Goal: Information Seeking & Learning: Understand process/instructions

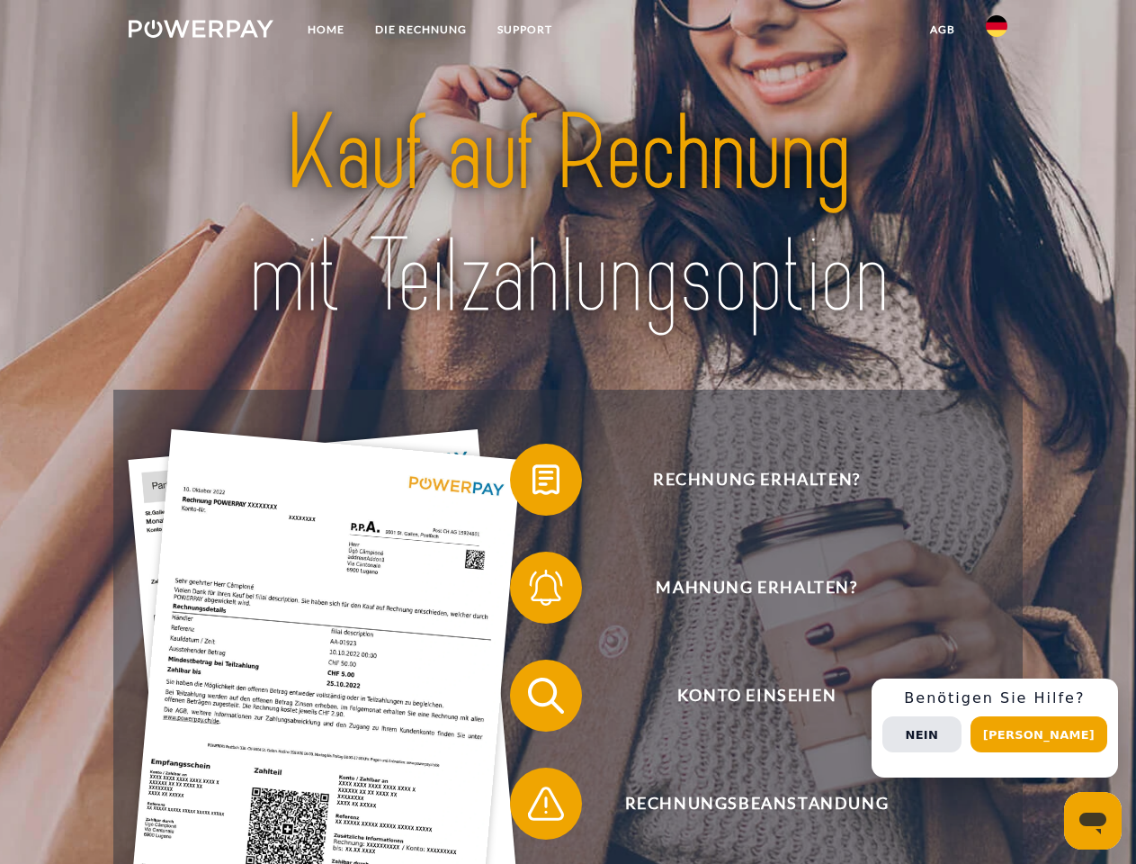
click at [201, 31] on img at bounding box center [201, 29] width 145 height 18
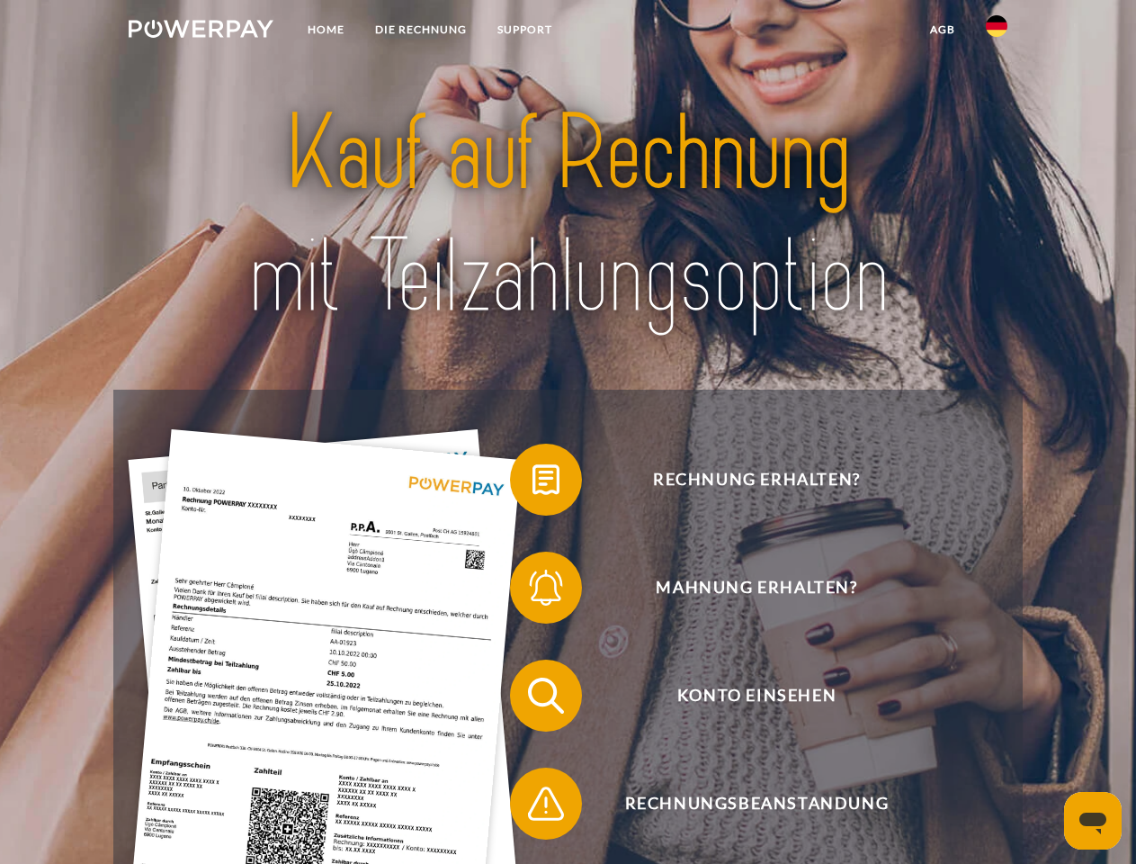
click at [997, 31] on img at bounding box center [997, 26] width 22 height 22
click at [942, 30] on link "agb" at bounding box center [943, 29] width 56 height 32
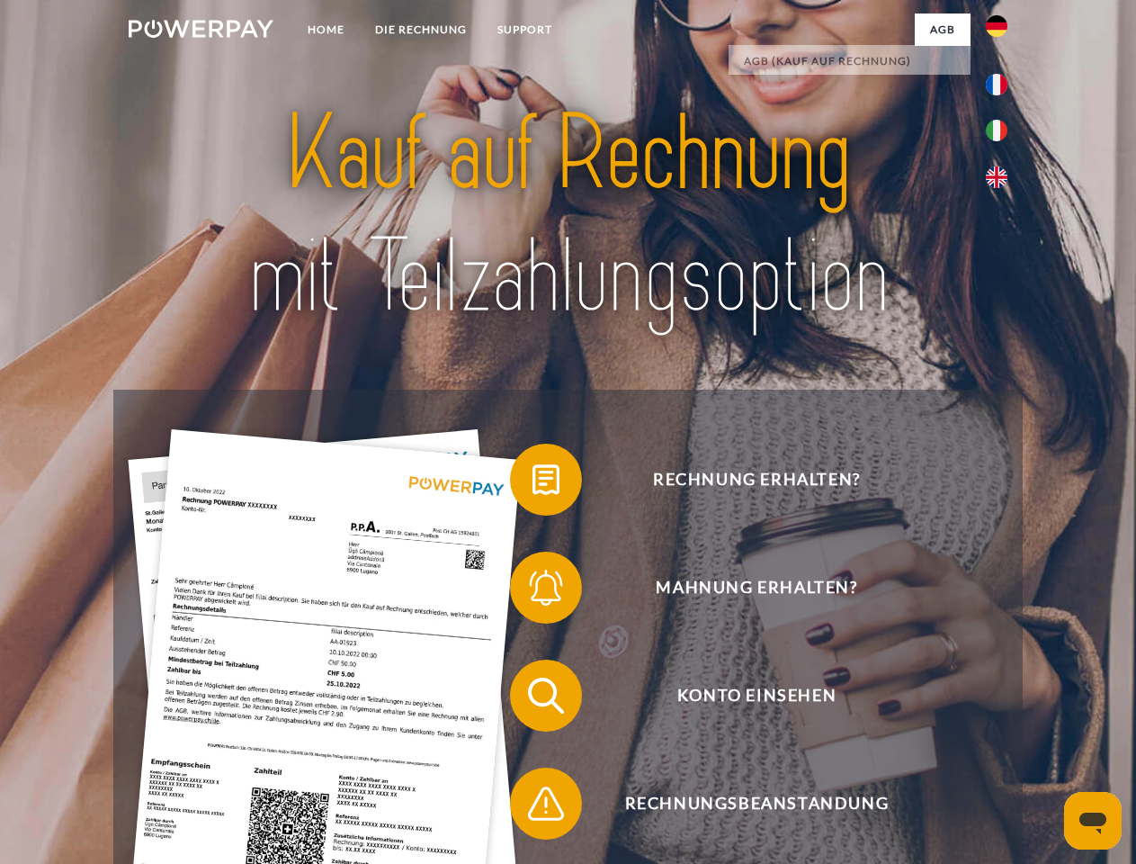
click at [533, 483] on span at bounding box center [519, 480] width 90 height 90
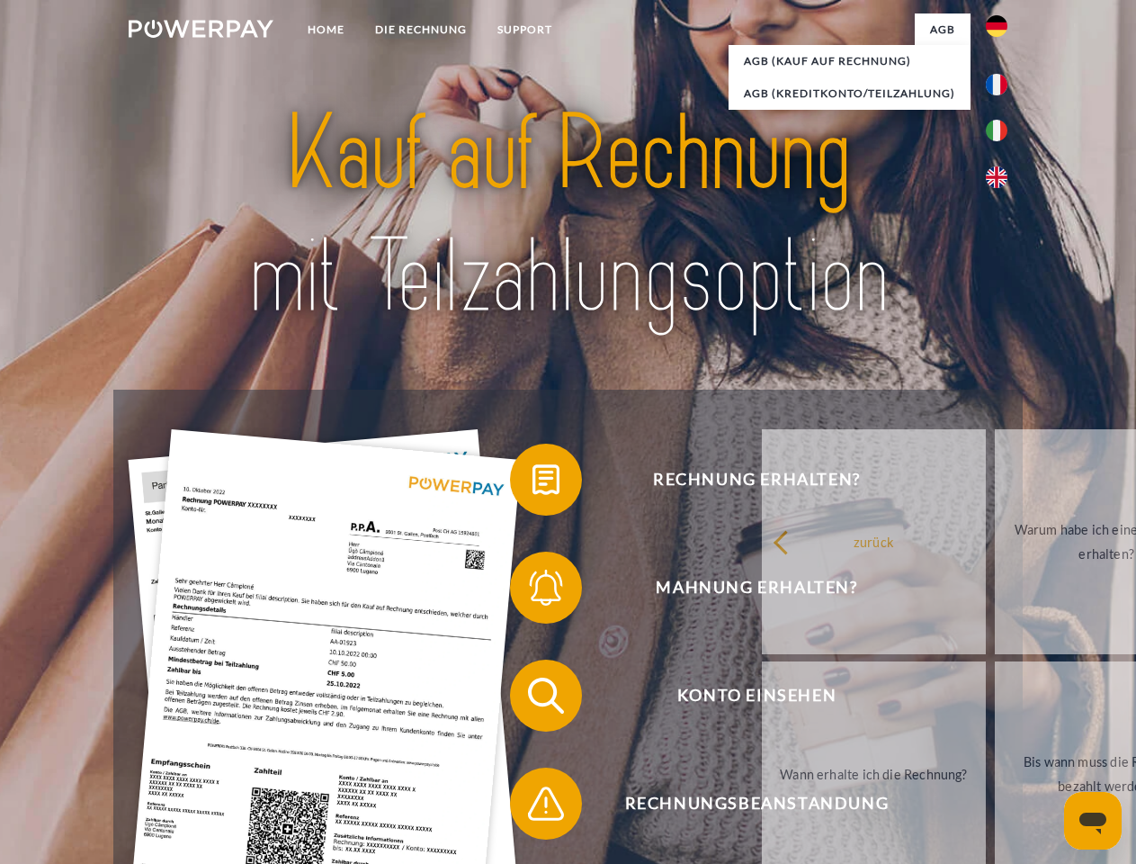
click at [533, 591] on span at bounding box center [519, 588] width 90 height 90
click at [995, 699] on link "Bis wann muss die Rechnung bezahlt werden?" at bounding box center [1107, 773] width 224 height 225
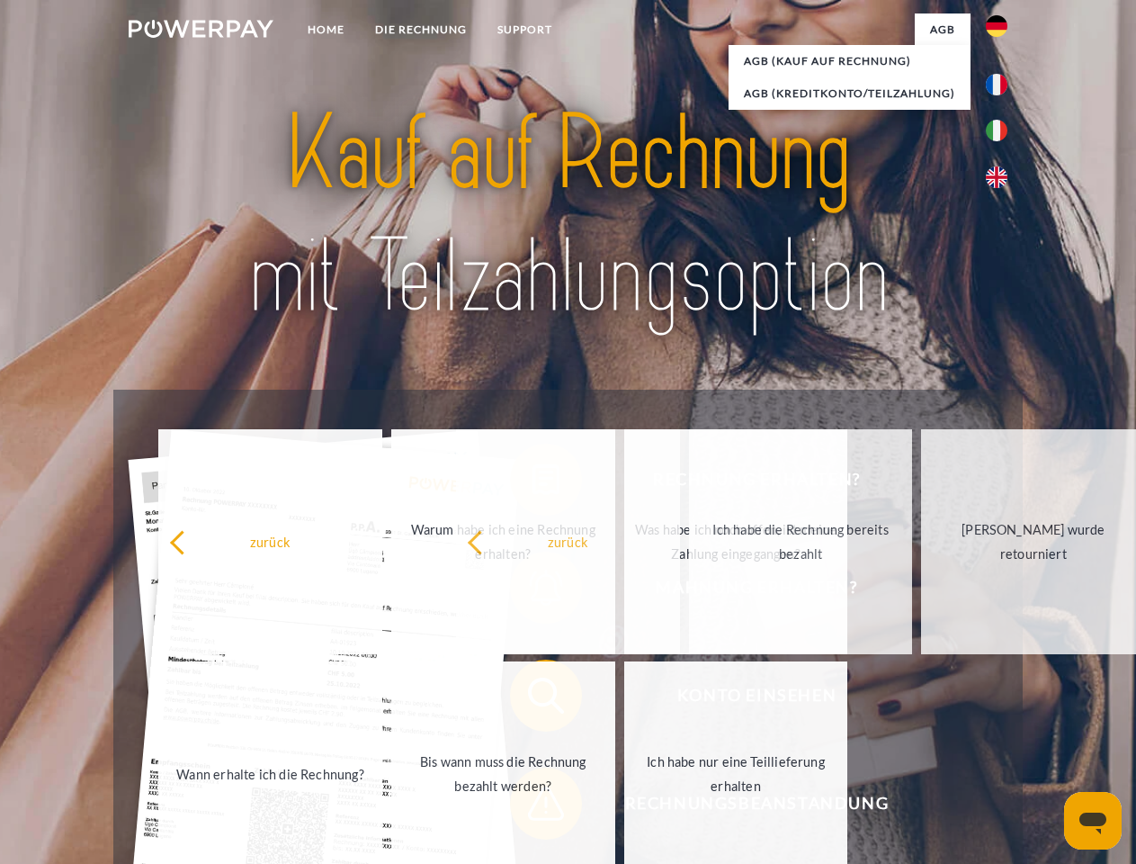
click at [533, 807] on span at bounding box center [519, 804] width 90 height 90
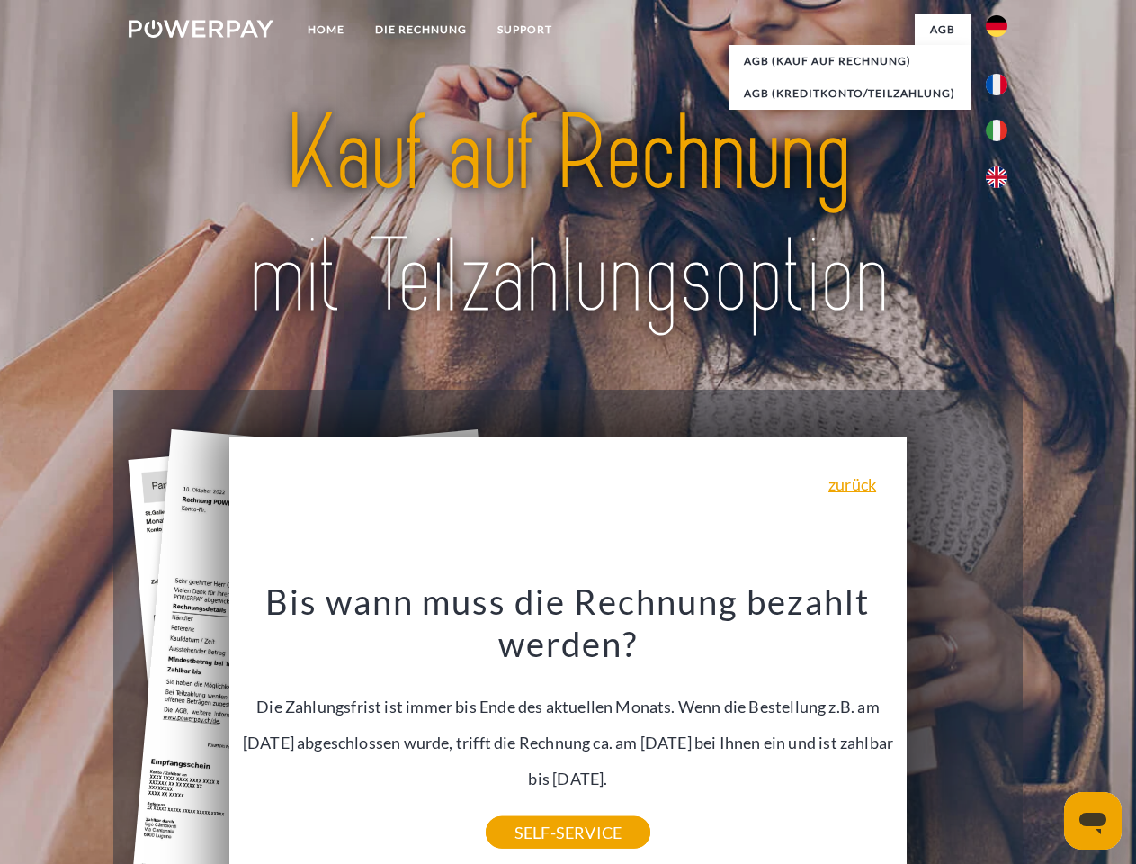
click at [1001, 728] on div "Rechnung erhalten? Mahnung erhalten? Konto einsehen" at bounding box center [567, 750] width 909 height 720
click at [957, 732] on span "Konto einsehen" at bounding box center [756, 696] width 441 height 72
click at [1046, 734] on header "Home DIE RECHNUNG SUPPORT" at bounding box center [568, 621] width 1136 height 1243
